Goal: Find specific page/section

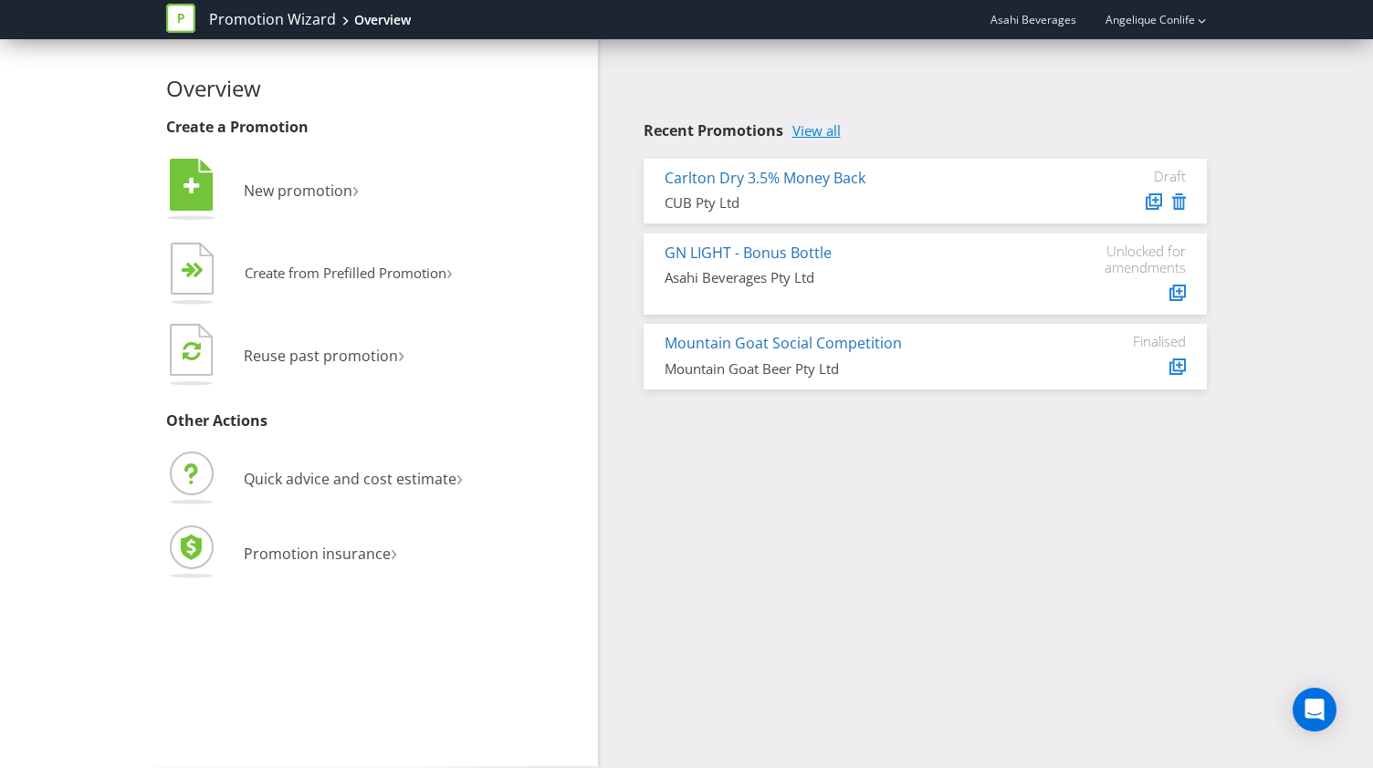
click at [820, 125] on link "View all" at bounding box center [816, 131] width 48 height 16
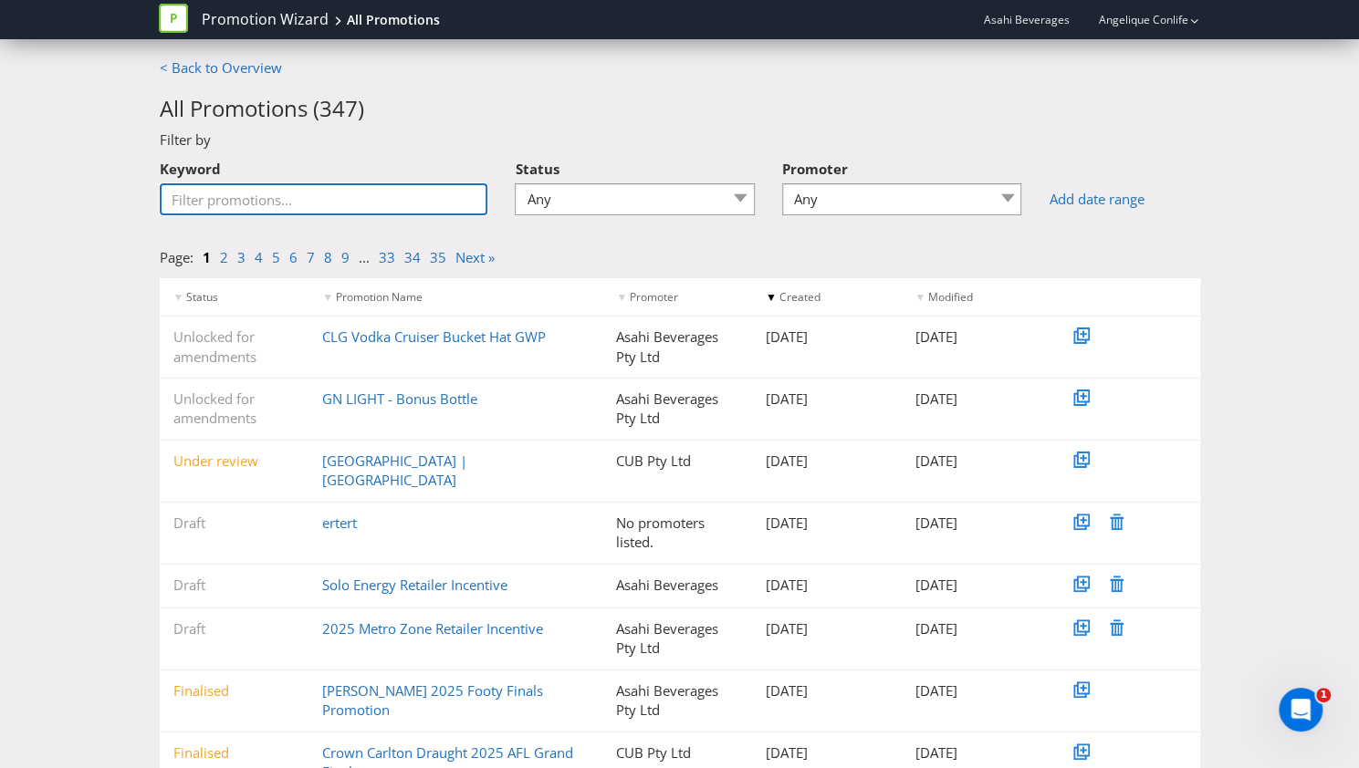
click at [398, 199] on input "Keyword" at bounding box center [324, 199] width 329 height 32
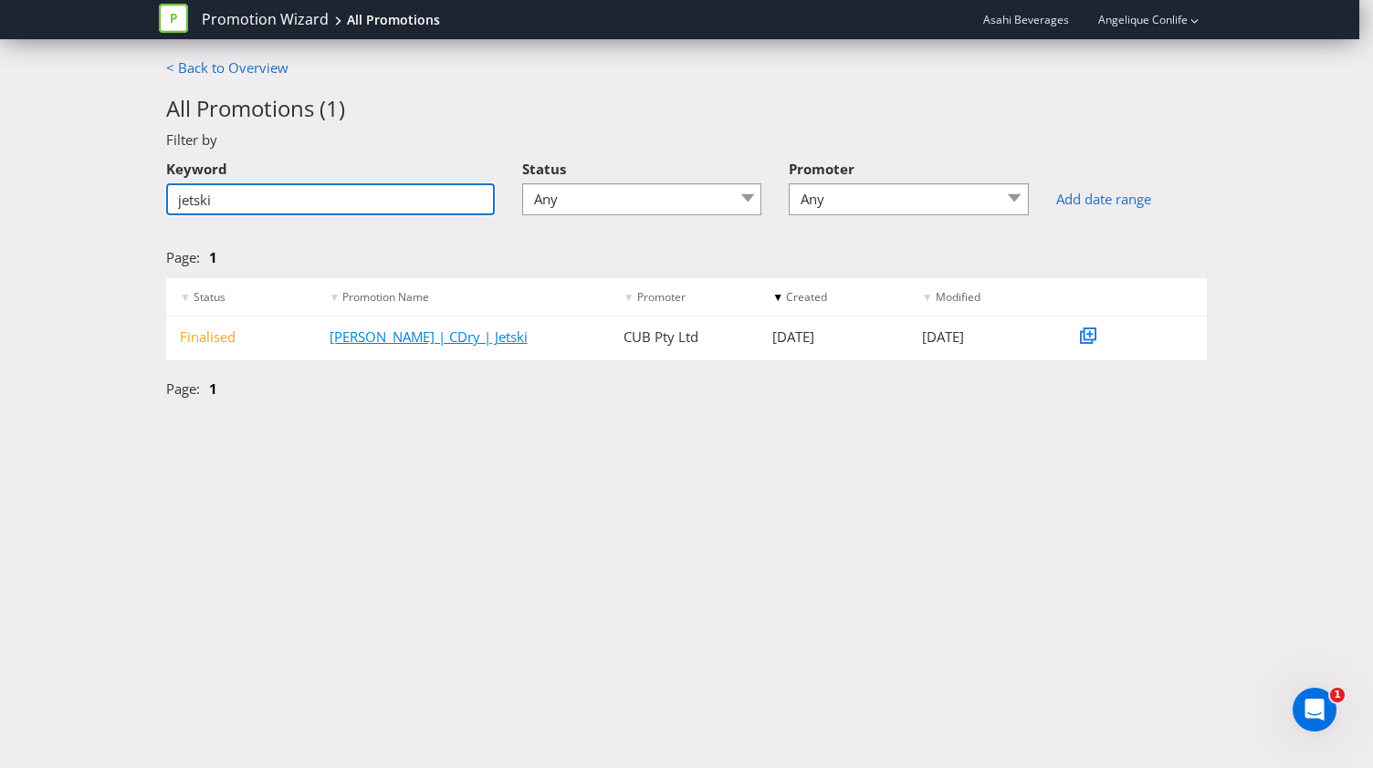
type input "jetski"
click at [413, 342] on link "[PERSON_NAME] | CDry | Jetski" at bounding box center [428, 337] width 198 height 18
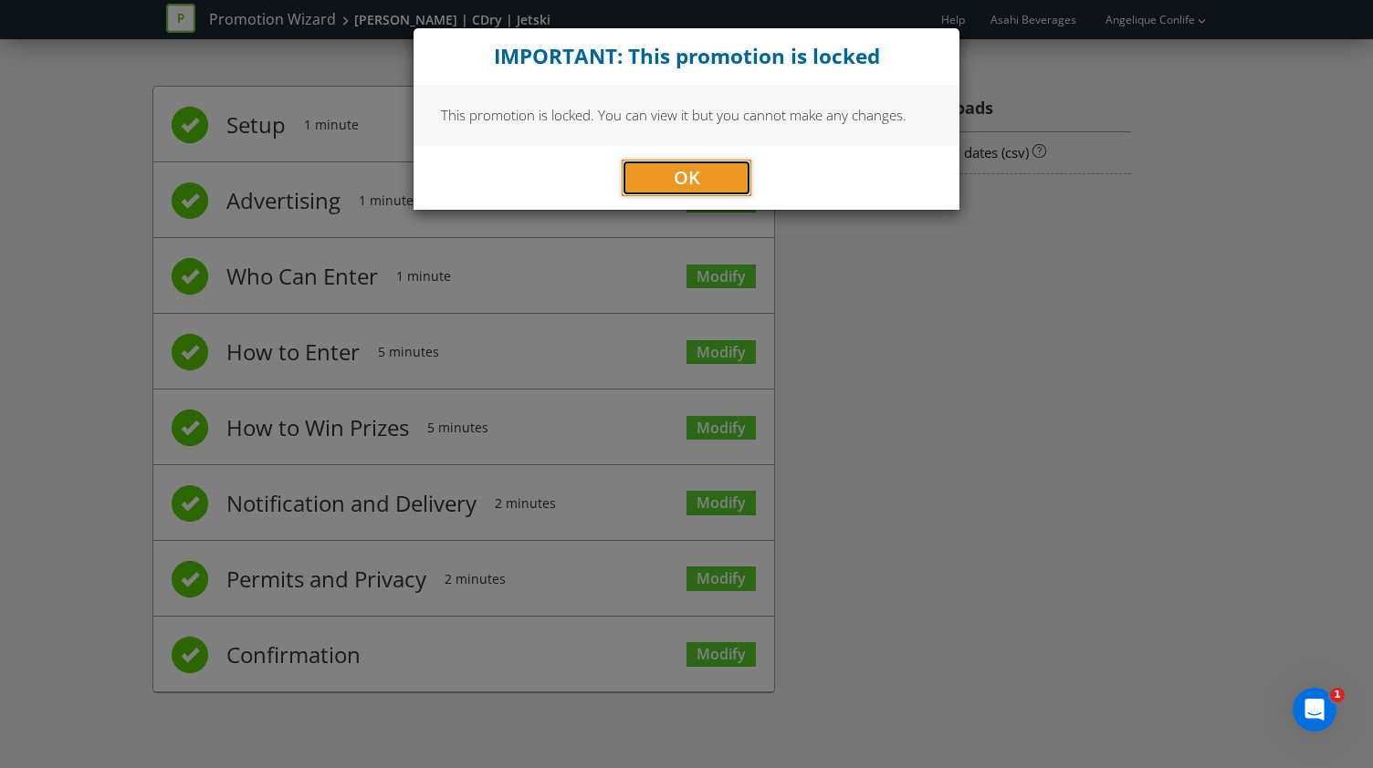
click at [657, 182] on button "OK" at bounding box center [687, 178] width 130 height 37
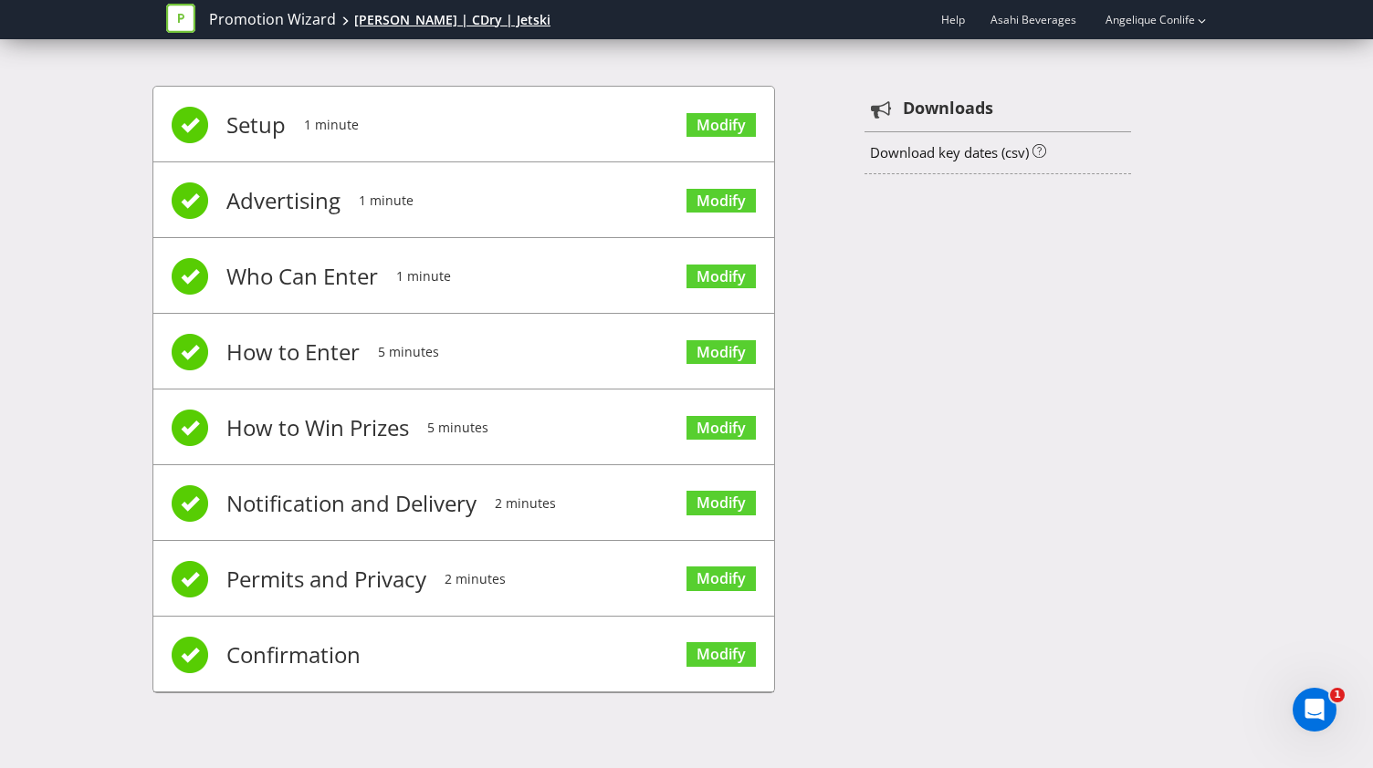
drag, startPoint x: 574, startPoint y: 18, endPoint x: 350, endPoint y: 23, distance: 223.7
click at [350, 23] on div "Promotion Wizard [PERSON_NAME] | CDry | Jetski Help Asahi Beverages Angelique C…" at bounding box center [686, 19] width 1040 height 39
copy div "[PERSON_NAME] | CDry | Jetski"
